Goal: Task Accomplishment & Management: Complete application form

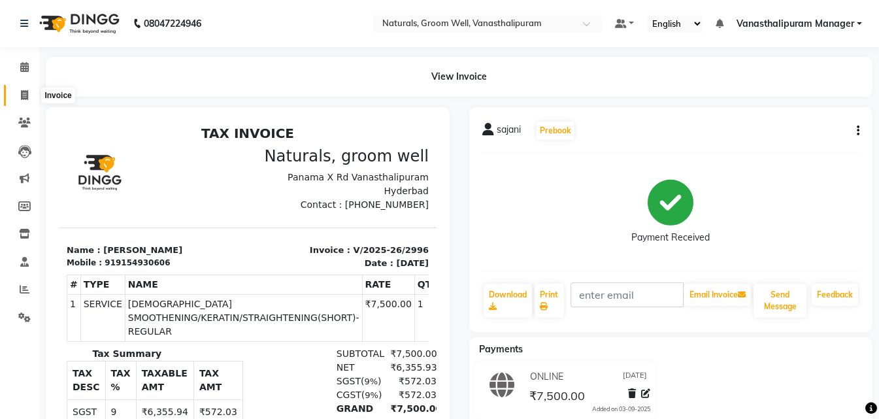
click at [18, 91] on span at bounding box center [24, 95] width 23 height 15
select select "5859"
select select "service"
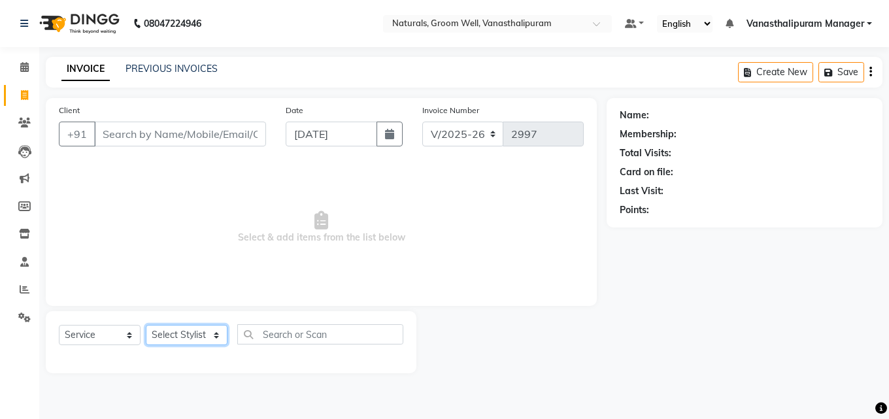
click at [171, 332] on select "Select Stylist [PERSON_NAME] kiran [PERSON_NAME] [PERSON_NAME] [PERSON_NAME] [P…" at bounding box center [187, 335] width 82 height 20
select select "88019"
click at [146, 325] on select "Select Stylist [PERSON_NAME] kiran [PERSON_NAME] [PERSON_NAME] [PERSON_NAME] [P…" at bounding box center [187, 335] width 82 height 20
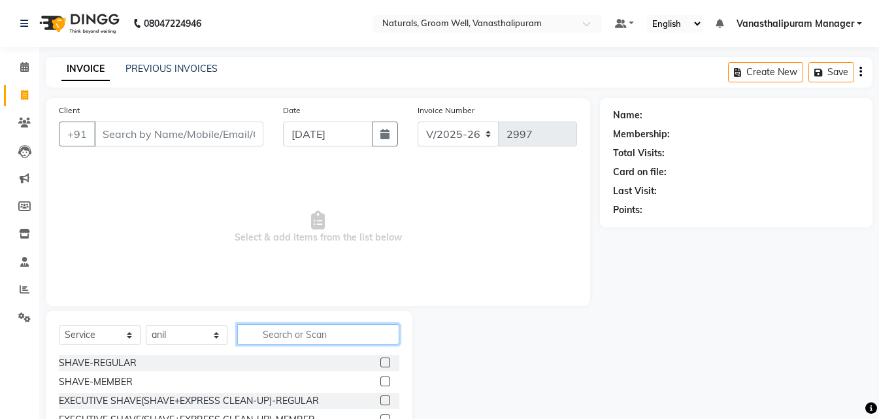
click at [329, 340] on input "text" at bounding box center [318, 334] width 162 height 20
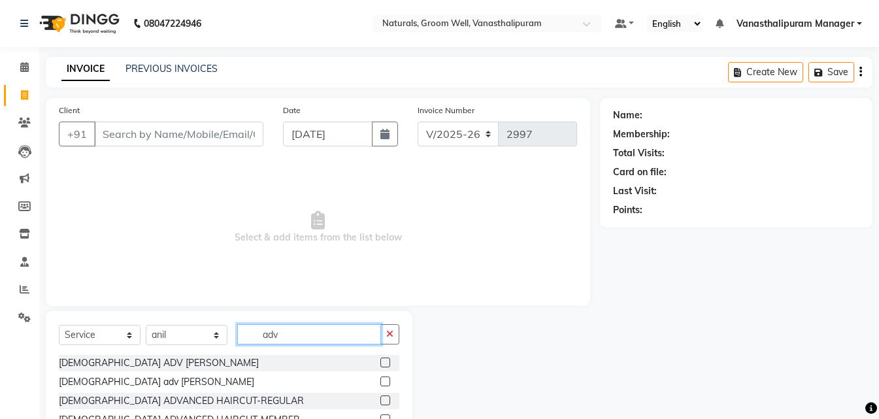
type input "adv"
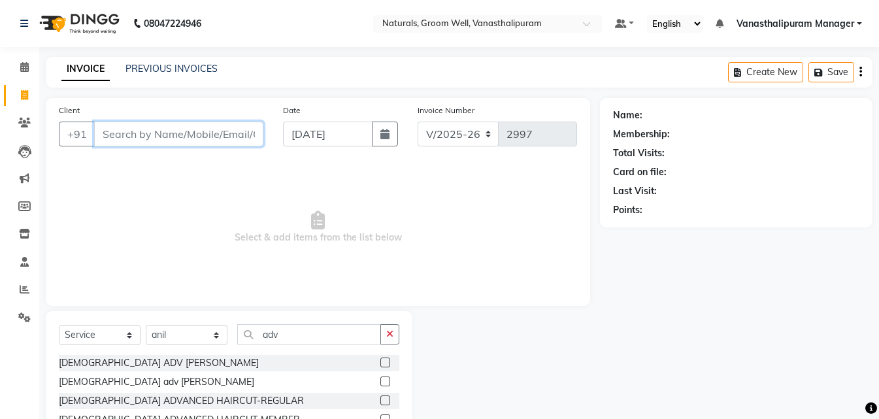
click at [215, 125] on input "Client" at bounding box center [178, 134] width 169 height 25
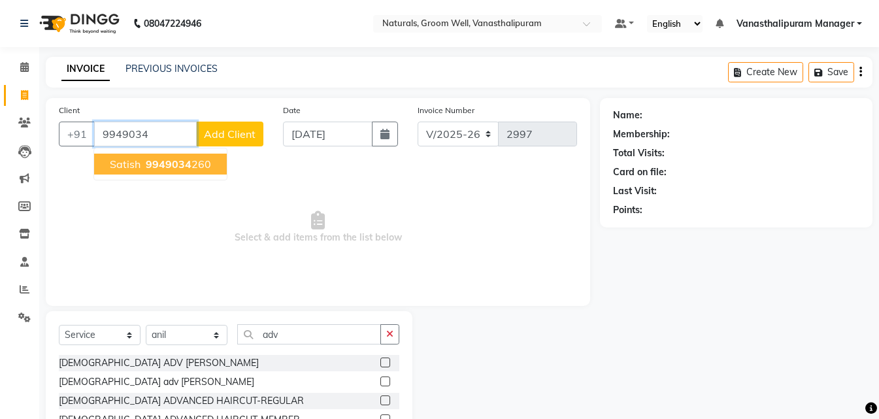
click at [203, 162] on ngb-highlight "9949034 260" at bounding box center [177, 163] width 68 height 13
type input "9949034260"
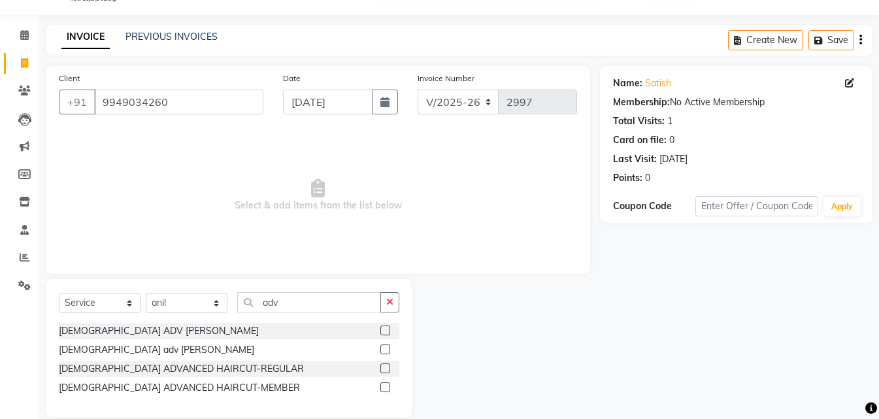
scroll to position [50, 0]
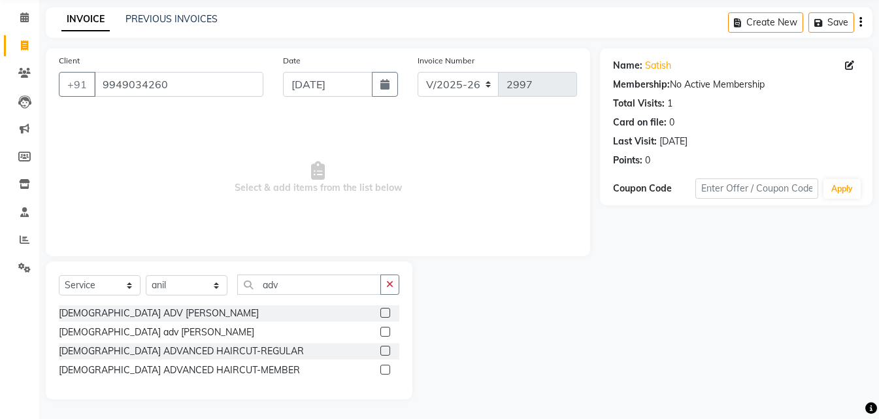
click at [385, 369] on label at bounding box center [385, 370] width 10 height 10
click at [385, 369] on input "checkbox" at bounding box center [384, 370] width 8 height 8
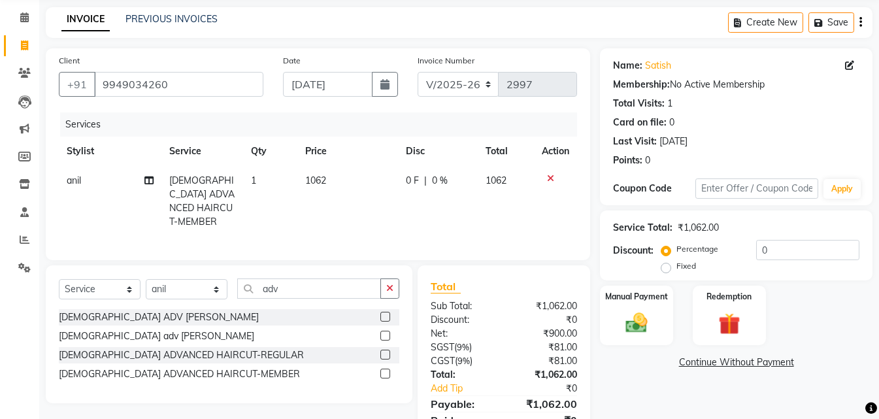
checkbox input "false"
click at [355, 179] on td "1062" at bounding box center [347, 201] width 101 height 71
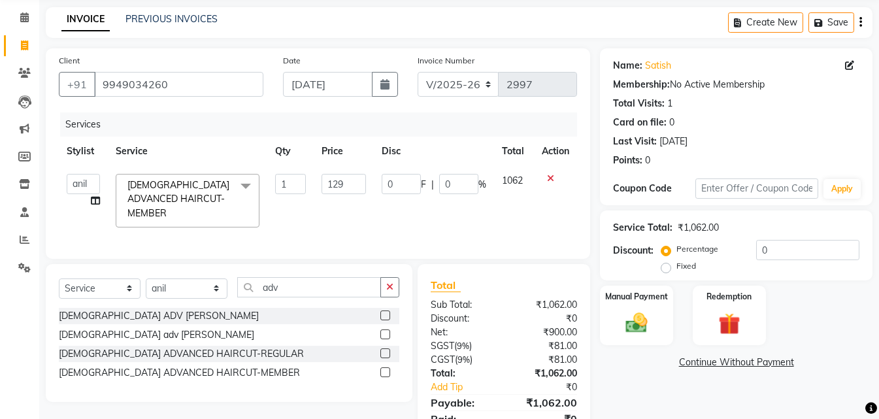
type input "1298"
click at [379, 98] on div "Date [DATE]" at bounding box center [340, 81] width 135 height 54
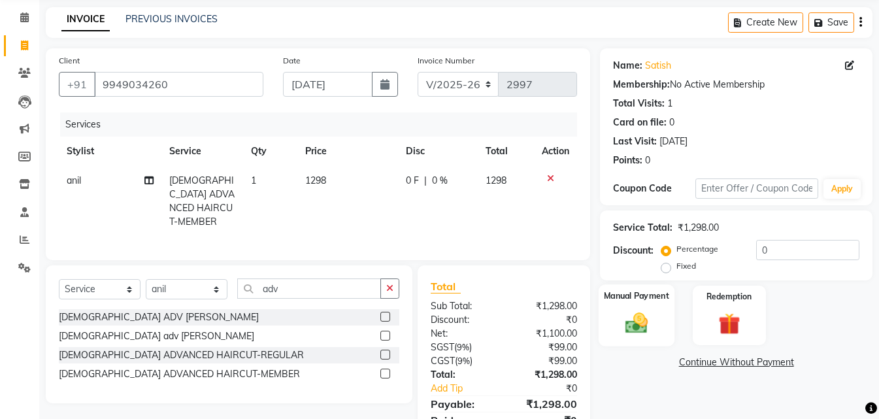
click at [638, 333] on img at bounding box center [636, 323] width 37 height 26
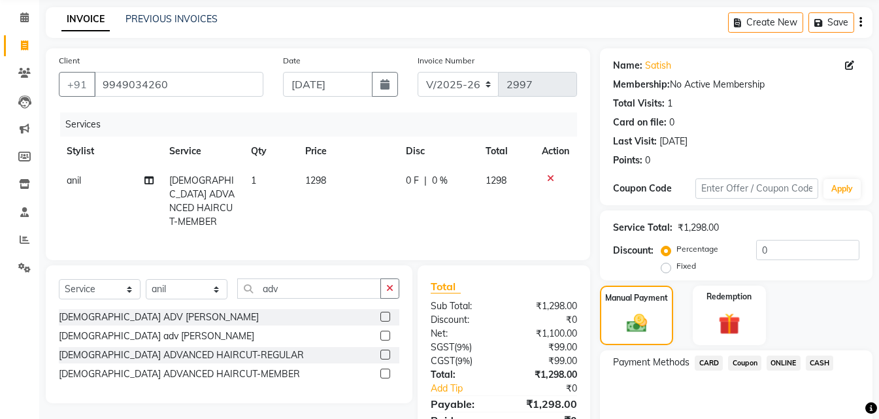
click at [814, 363] on span "CASH" at bounding box center [820, 363] width 28 height 15
click at [701, 363] on span "CARD" at bounding box center [709, 363] width 28 height 15
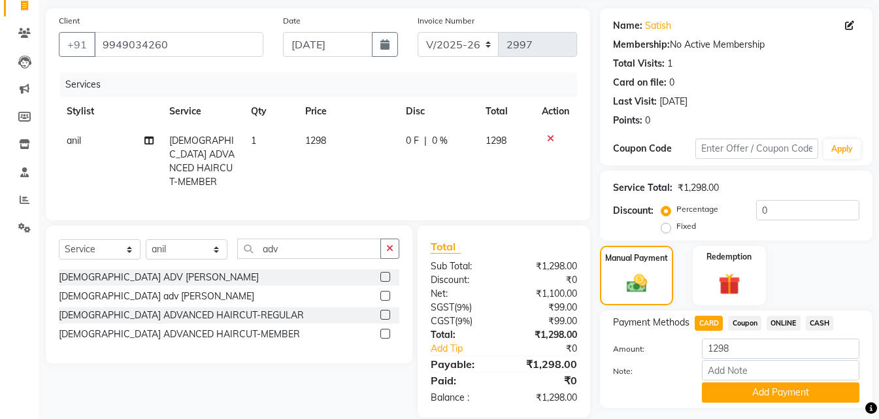
scroll to position [125, 0]
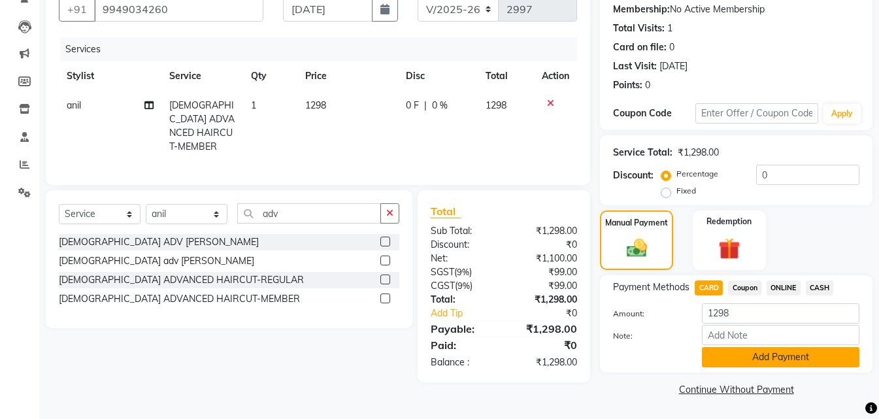
click at [808, 357] on button "Add Payment" at bounding box center [780, 357] width 157 height 20
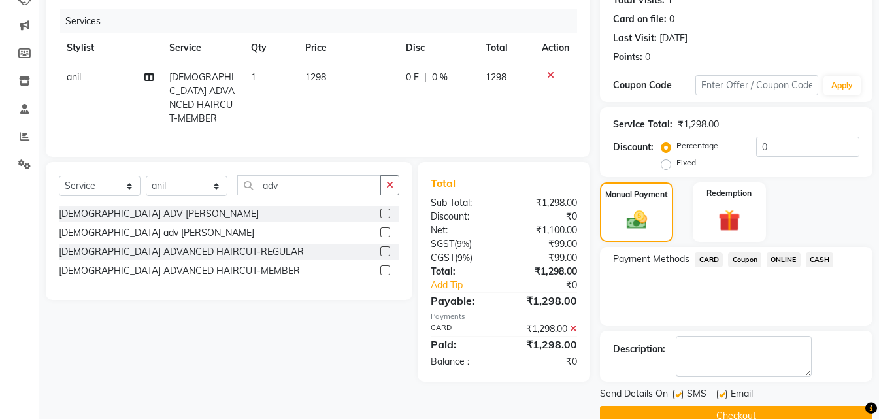
scroll to position [180, 0]
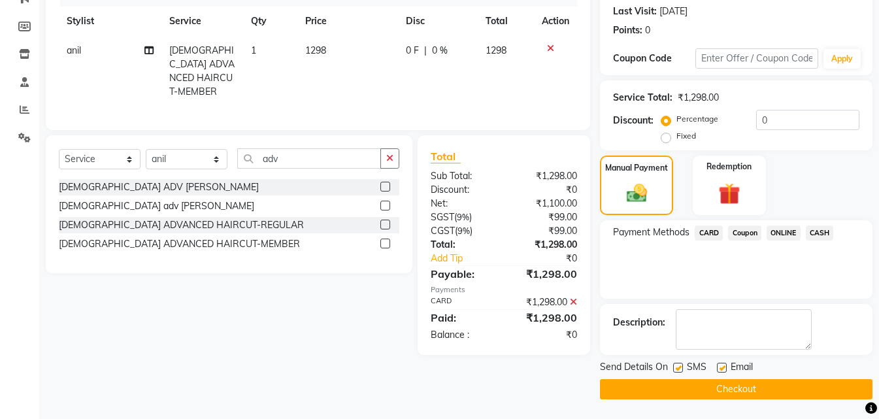
click at [802, 392] on button "Checkout" at bounding box center [736, 389] width 273 height 20
